Goal: Check status: Check status

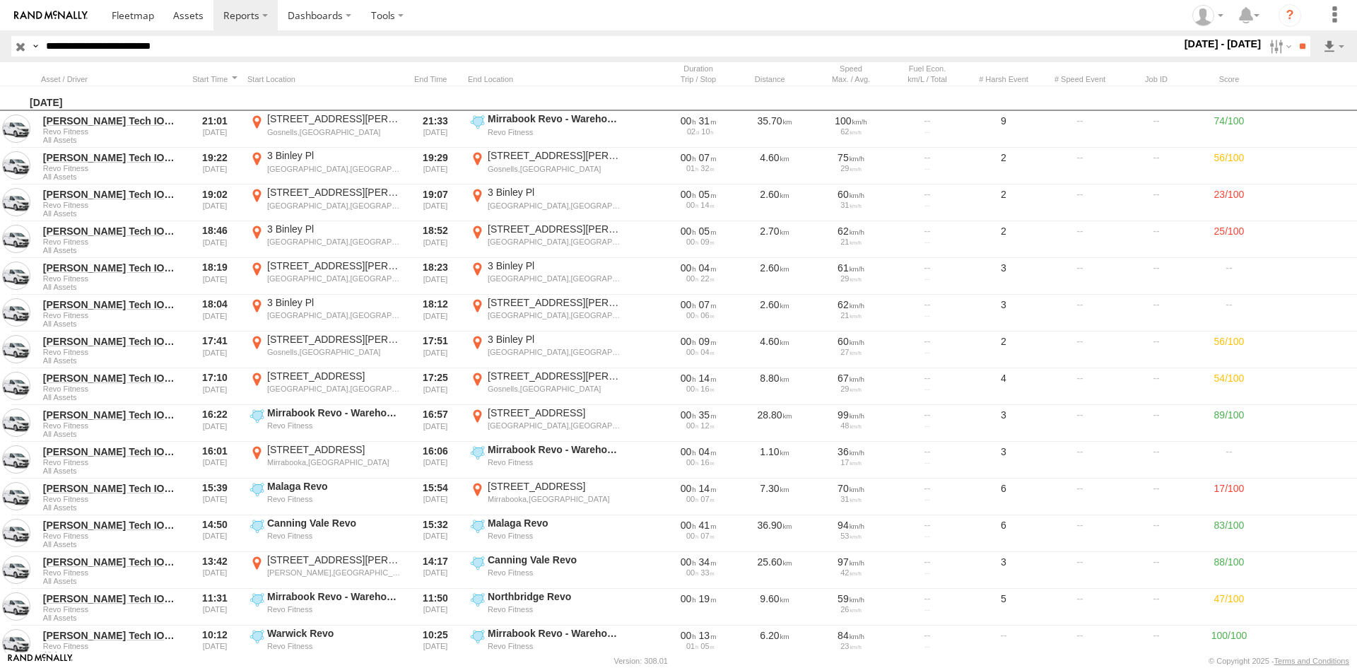
scroll to position [4098, 0]
